Goal: Check status: Check status

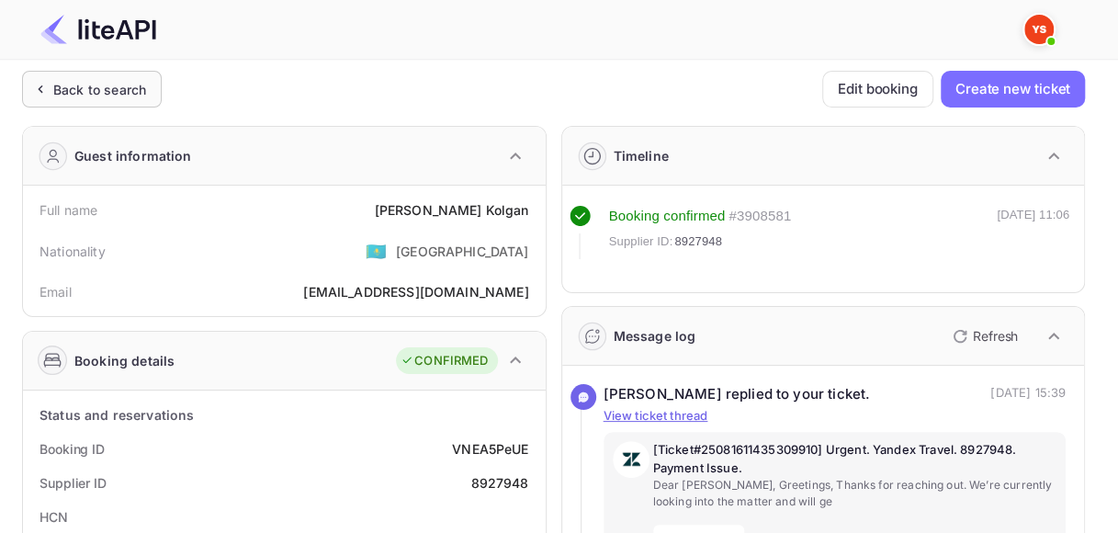
click at [70, 97] on div "Back to search" at bounding box center [99, 89] width 93 height 19
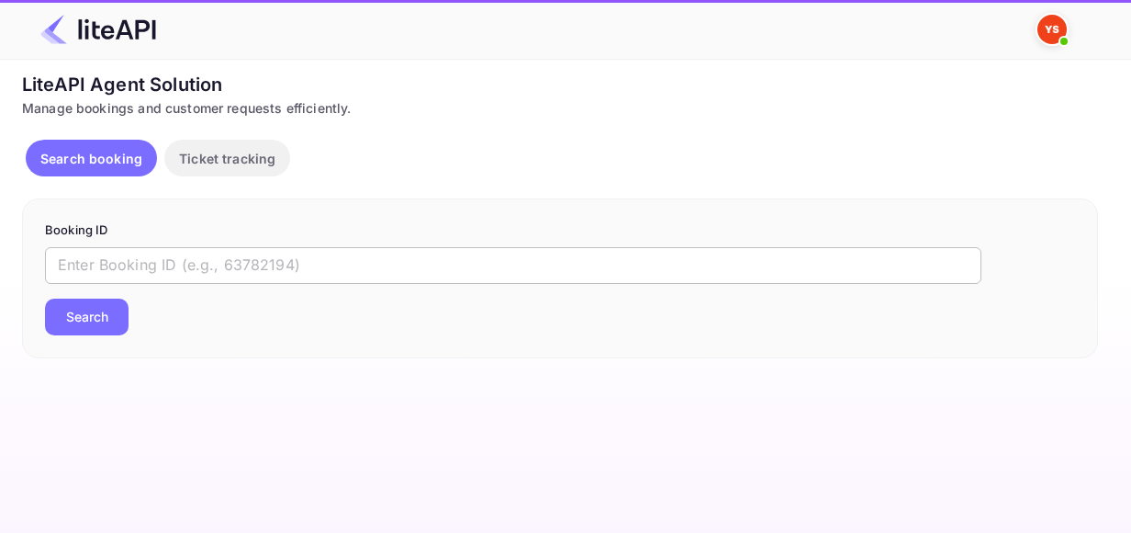
click at [145, 273] on input "text" at bounding box center [513, 265] width 937 height 37
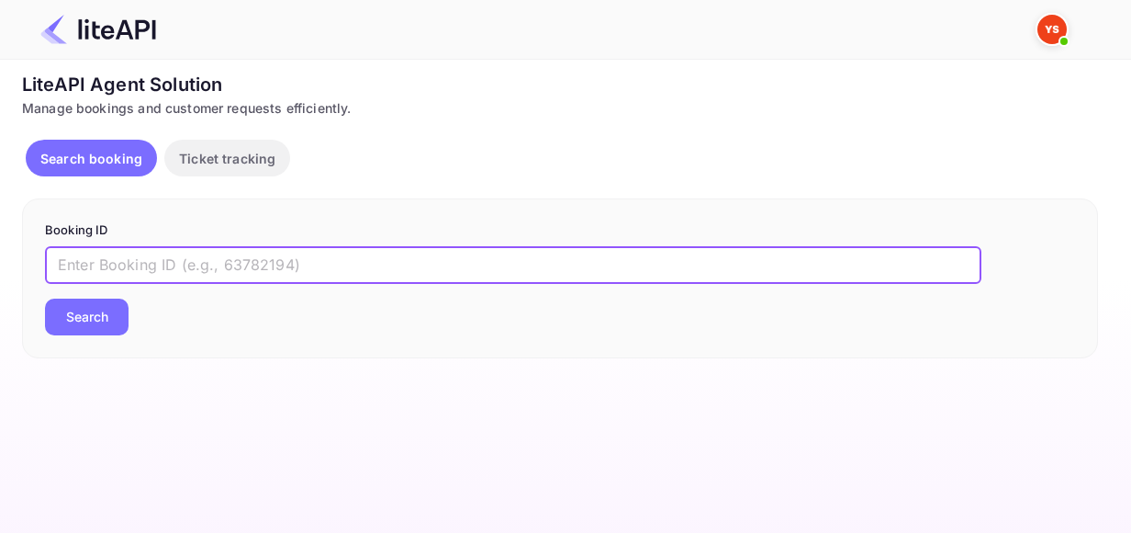
paste input "8242939"
type input "8242939"
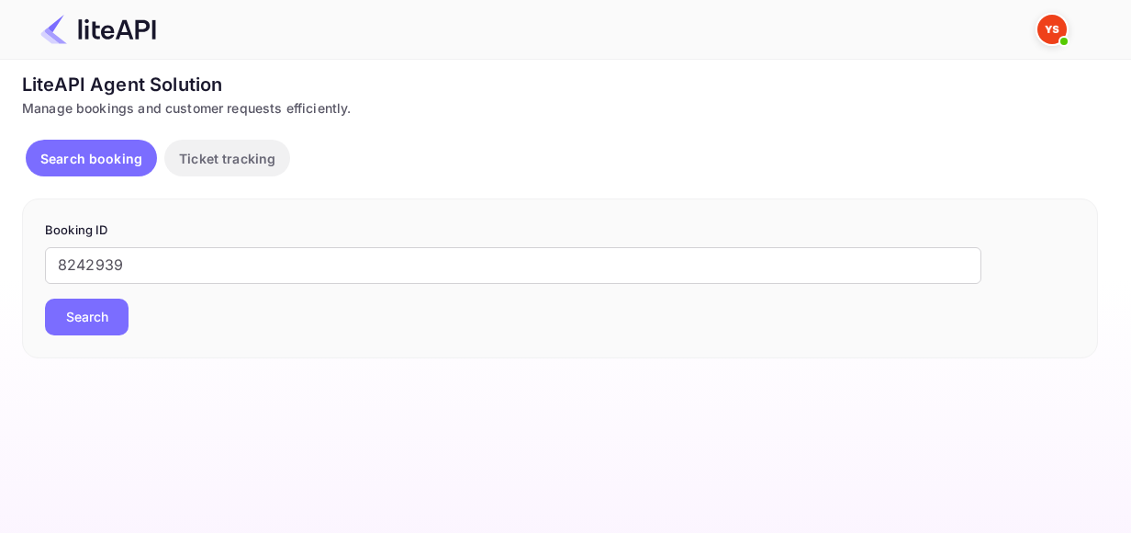
click at [114, 320] on button "Search" at bounding box center [87, 316] width 84 height 37
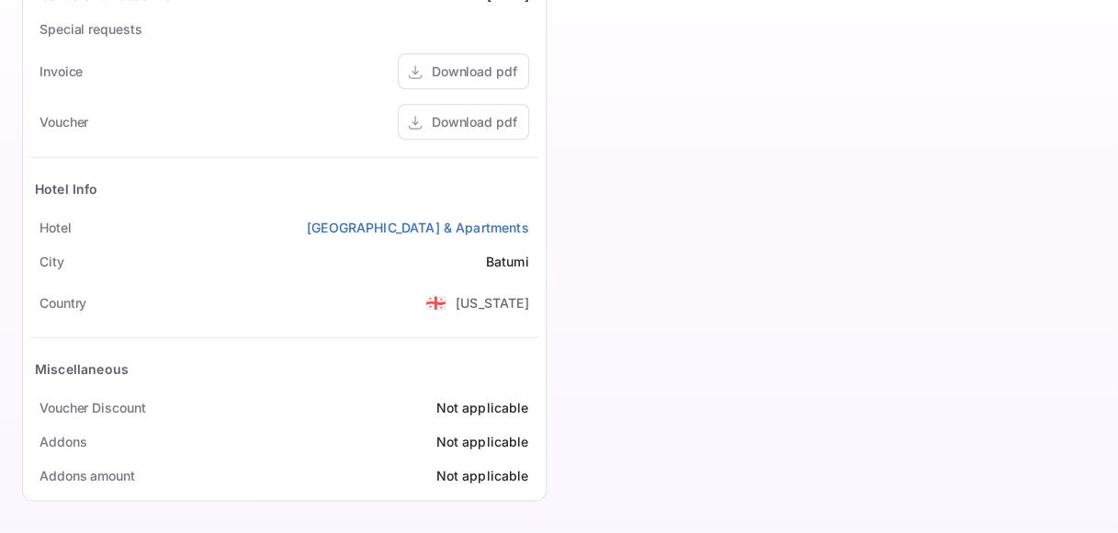
scroll to position [709, 0]
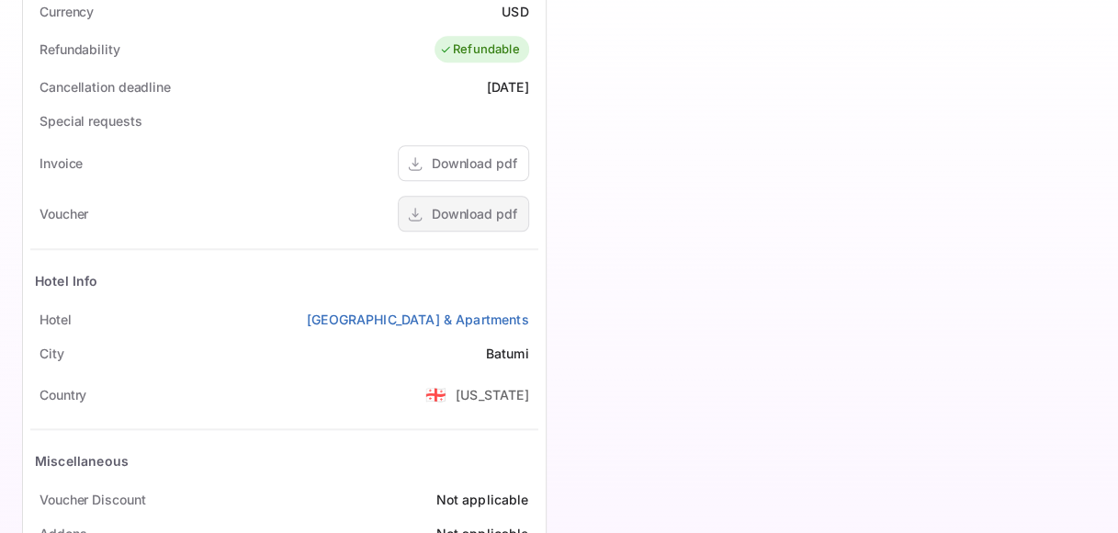
click at [450, 215] on div "Download pdf" at bounding box center [474, 213] width 85 height 19
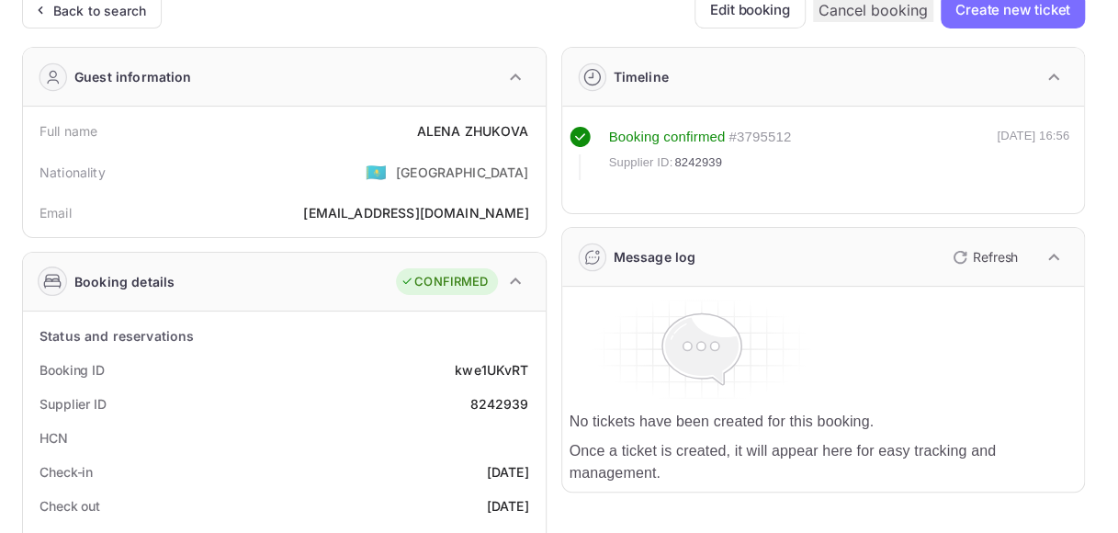
scroll to position [0, 0]
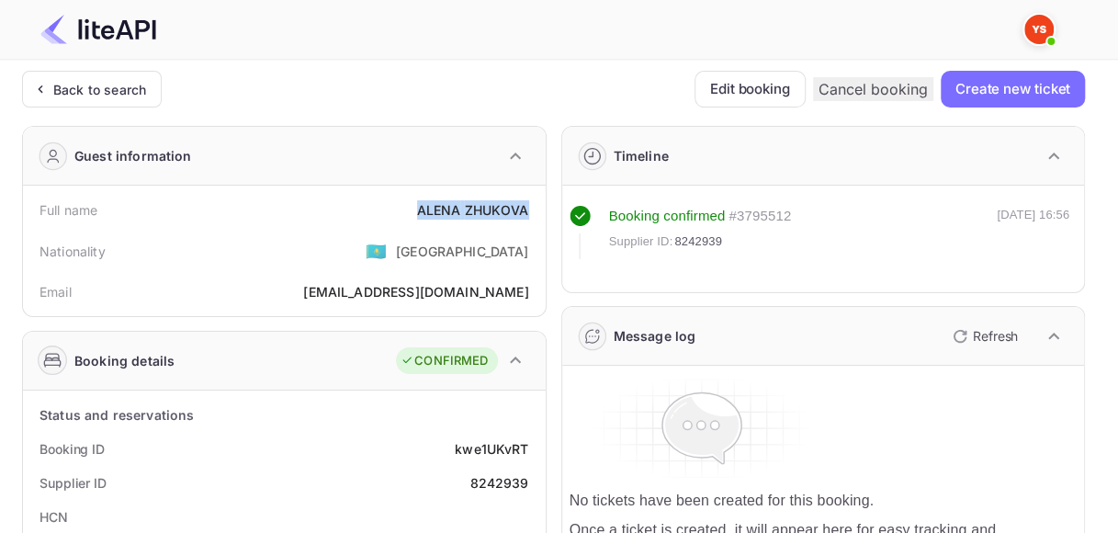
drag, startPoint x: 422, startPoint y: 205, endPoint x: 531, endPoint y: 205, distance: 109.3
click at [531, 205] on div "Full name [PERSON_NAME]" at bounding box center [284, 210] width 508 height 34
copy div "[PERSON_NAME]"
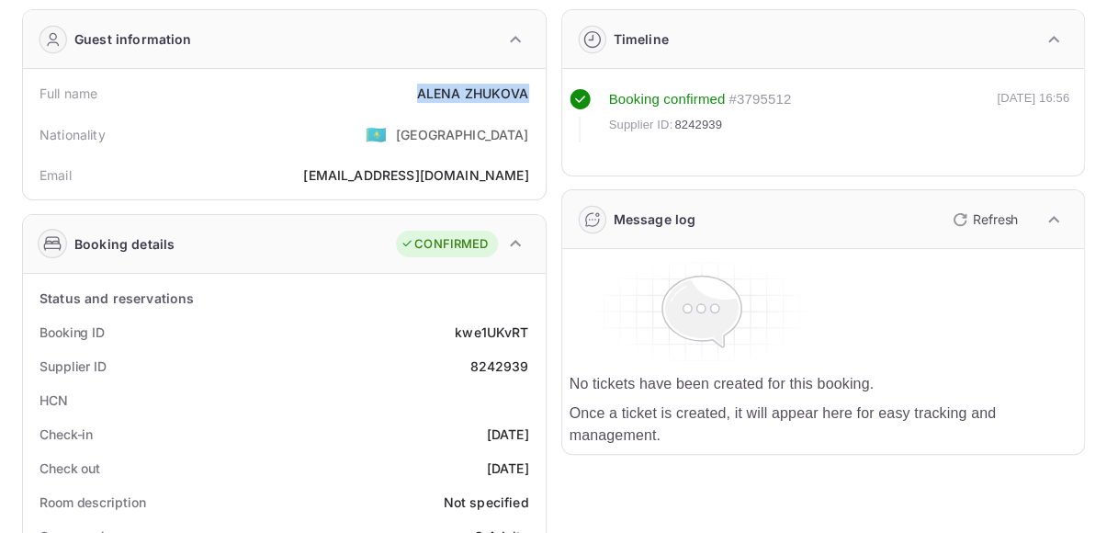
scroll to position [184, 0]
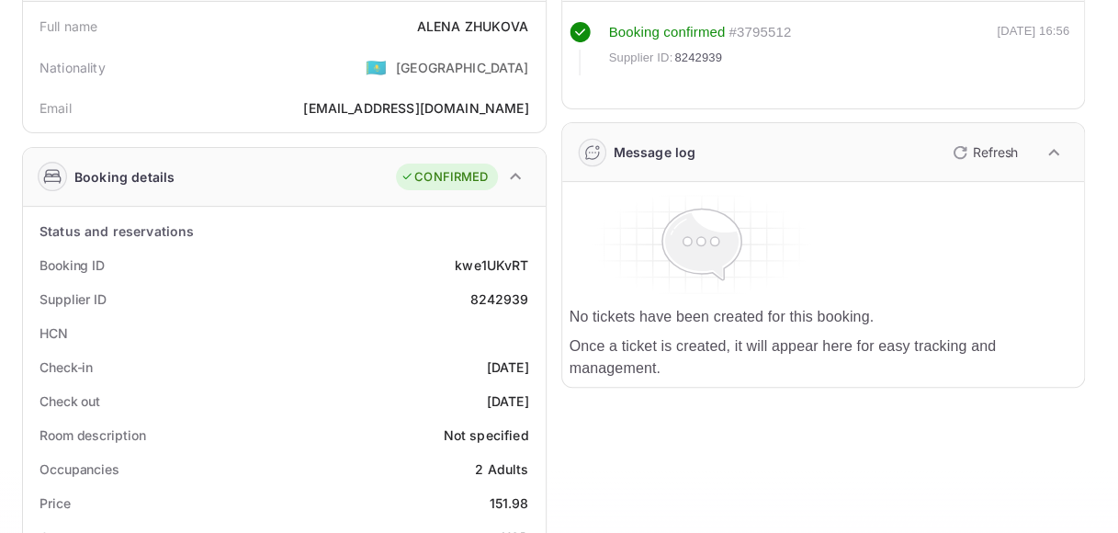
click at [498, 253] on div "Booking ID kwe1UKvRT" at bounding box center [284, 265] width 508 height 34
click at [498, 260] on div "kwe1UKvRT" at bounding box center [491, 264] width 73 height 19
copy div "kwe1UKvRT"
click at [506, 296] on div "8242939" at bounding box center [498, 298] width 59 height 19
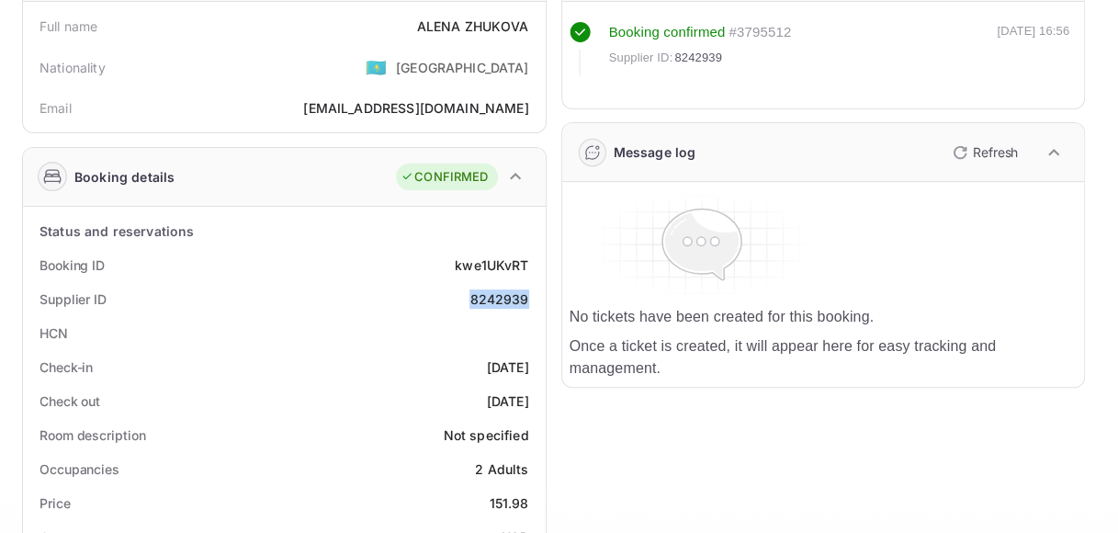
click at [506, 296] on div "8242939" at bounding box center [498, 298] width 59 height 19
copy div "8242939"
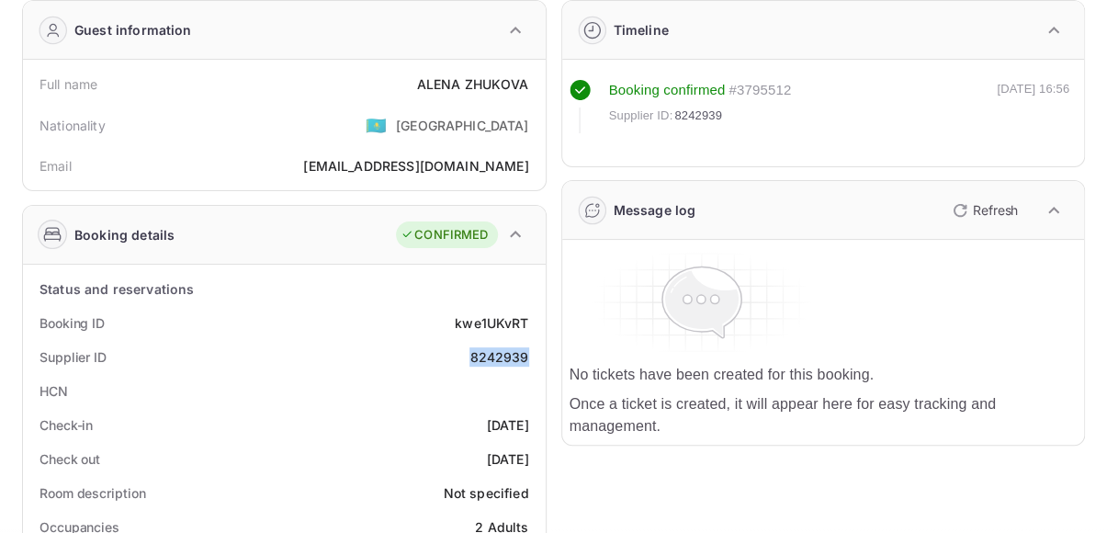
scroll to position [0, 0]
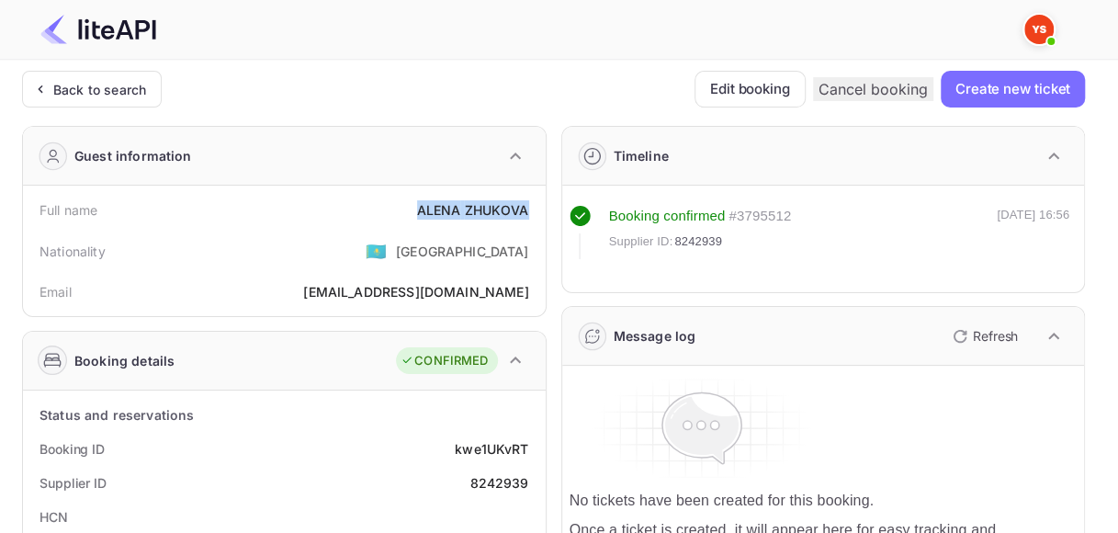
drag, startPoint x: 417, startPoint y: 212, endPoint x: 544, endPoint y: 211, distance: 126.7
click at [544, 211] on div "Full name [PERSON_NAME] Nationality 🇰🇿 [DEMOGRAPHIC_DATA] Email [EMAIL_ADDRESS]…" at bounding box center [284, 251] width 523 height 130
copy div "[PERSON_NAME]"
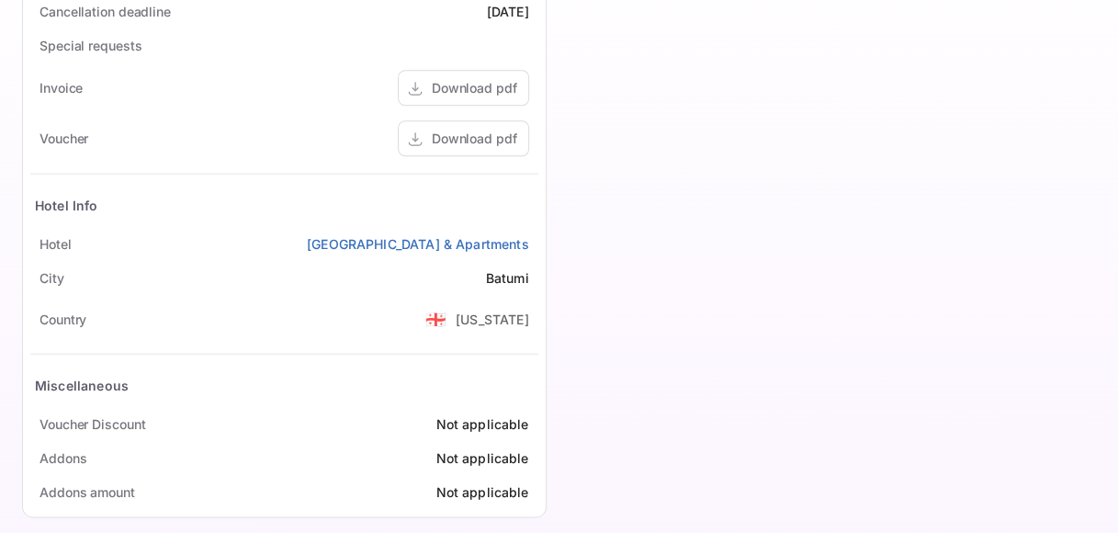
scroll to position [801, 0]
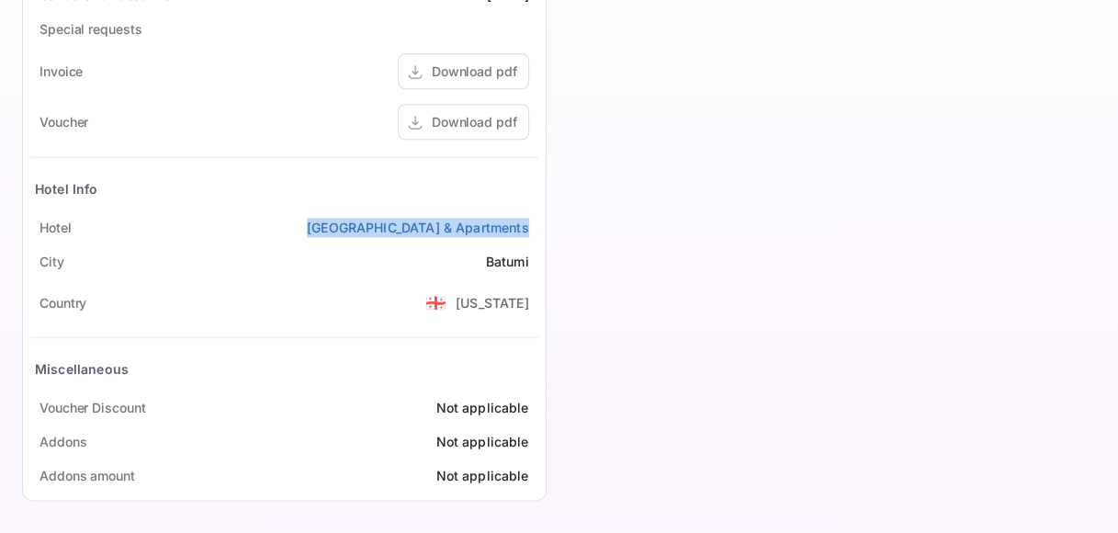
drag, startPoint x: 303, startPoint y: 229, endPoint x: 536, endPoint y: 224, distance: 233.3
click at [536, 224] on div "[GEOGRAPHIC_DATA] & Apartments" at bounding box center [284, 227] width 508 height 34
copy link "[GEOGRAPHIC_DATA] & Apartments"
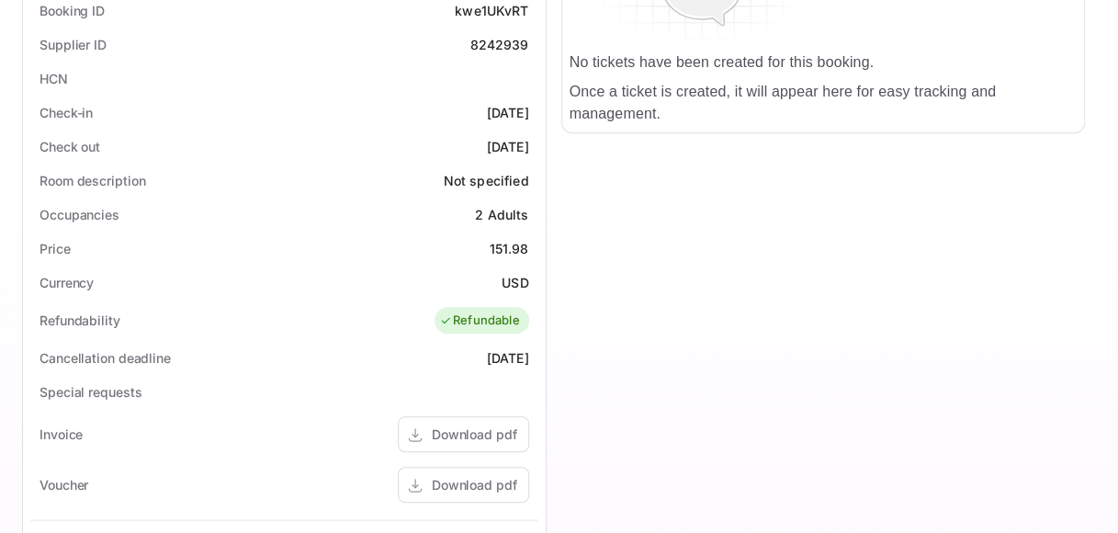
scroll to position [342, 0]
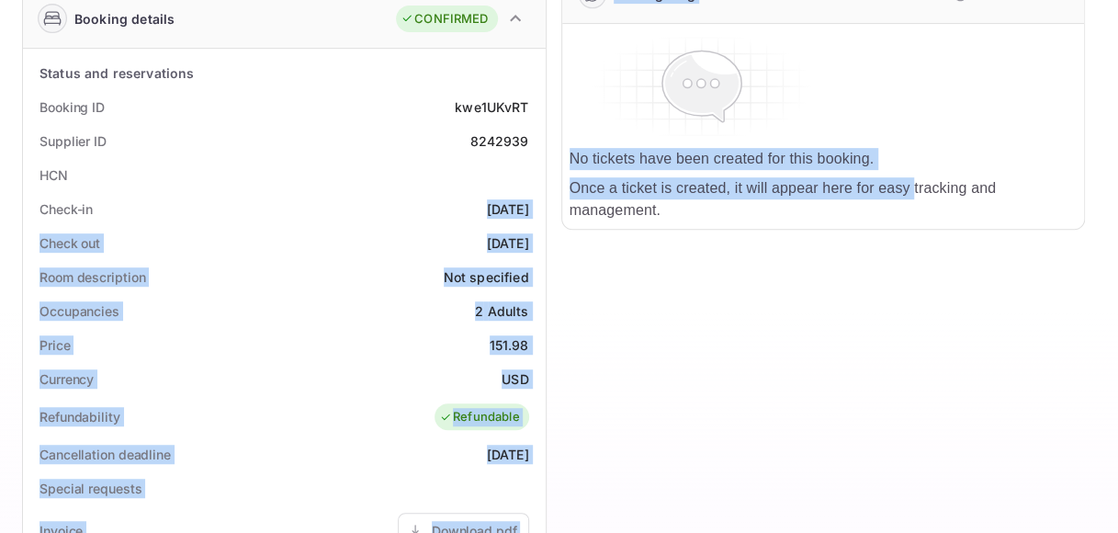
drag, startPoint x: 450, startPoint y: 201, endPoint x: 556, endPoint y: 202, distance: 105.6
click at [556, 202] on div "Guest information Full name [PERSON_NAME] Nationality 🇰🇿 [DEMOGRAPHIC_DATA] Ema…" at bounding box center [545, 370] width 1077 height 1203
click at [529, 215] on div "Check-in [DATE]" at bounding box center [284, 209] width 508 height 34
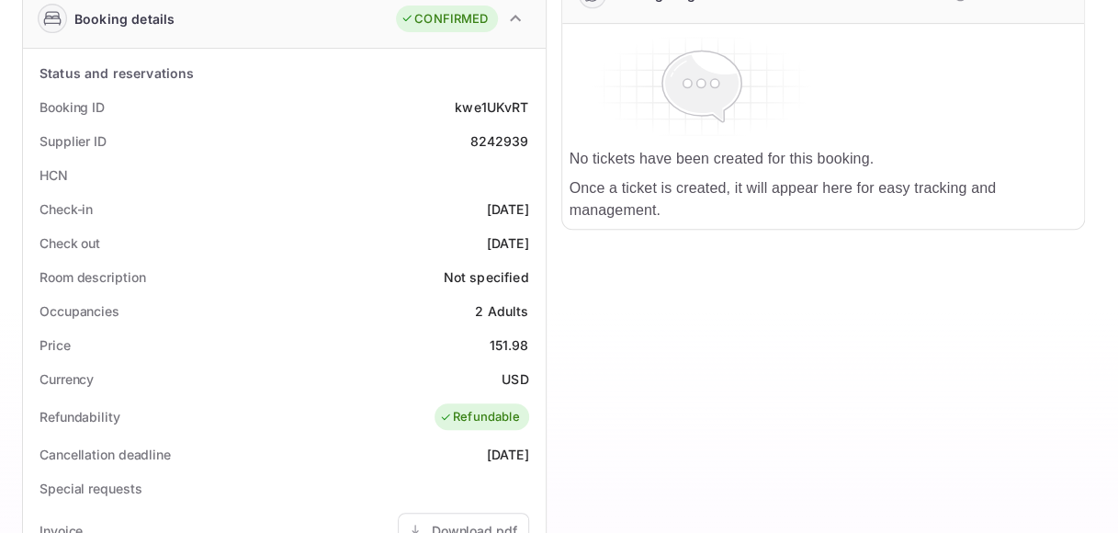
drag, startPoint x: 456, startPoint y: 203, endPoint x: 544, endPoint y: 202, distance: 88.2
click at [536, 204] on div "Check-in [DATE]" at bounding box center [284, 209] width 508 height 34
copy div "[DATE]"
drag, startPoint x: 452, startPoint y: 240, endPoint x: 541, endPoint y: 237, distance: 89.1
click at [535, 240] on div "Check out [DATE]" at bounding box center [284, 243] width 508 height 34
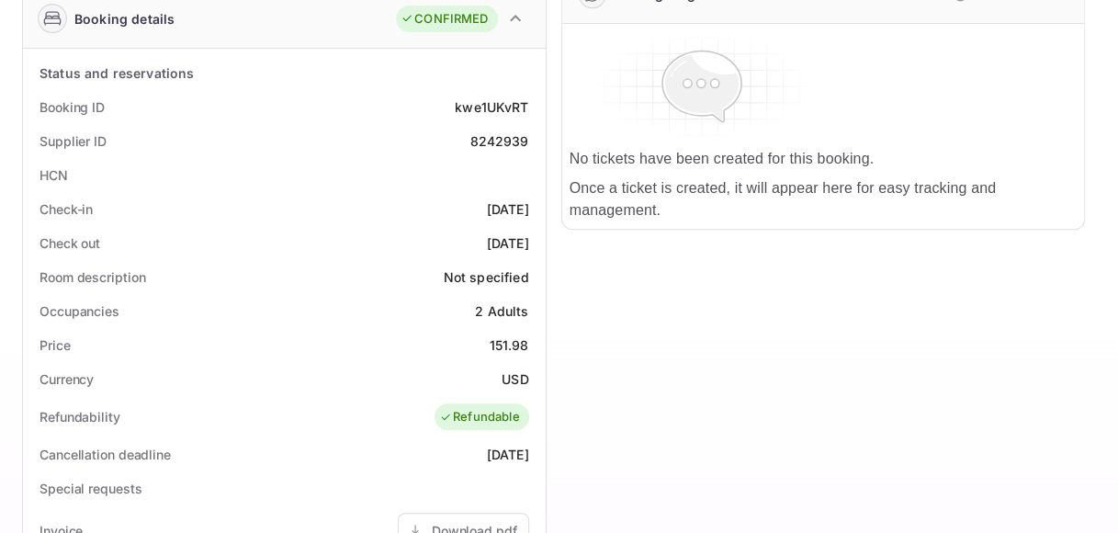
copy div "[DATE]"
